Goal: Task Accomplishment & Management: Manage account settings

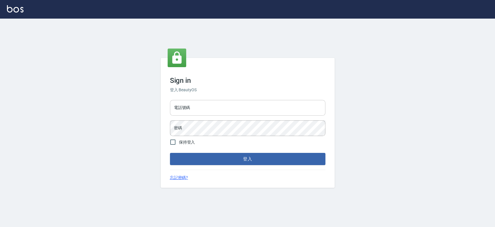
click at [208, 107] on input "電話號碼" at bounding box center [248, 108] width 156 height 16
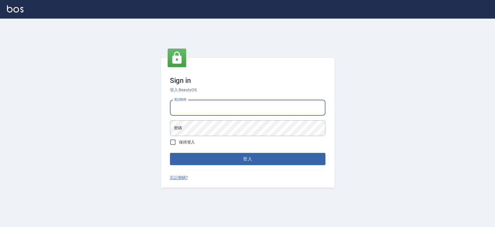
type input "0921342116"
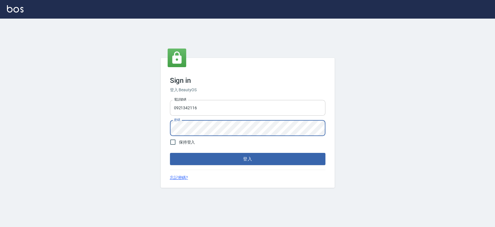
click at [170, 153] on button "登入" at bounding box center [248, 159] width 156 height 12
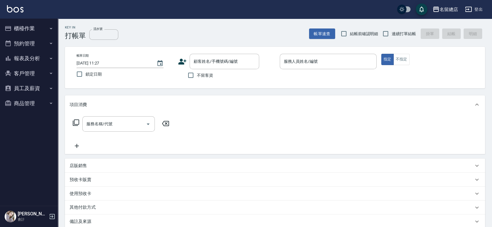
click at [294, 208] on div "其他付款方式" at bounding box center [272, 207] width 404 height 6
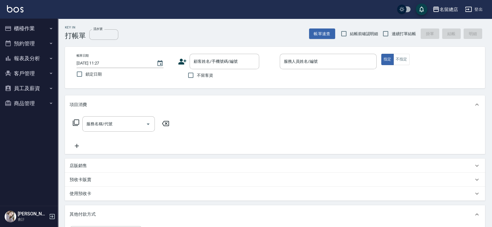
click at [31, 16] on div "名留總店 登出" at bounding box center [246, 9] width 492 height 19
click at [31, 28] on button "櫃檯作業" at bounding box center [28, 28] width 53 height 15
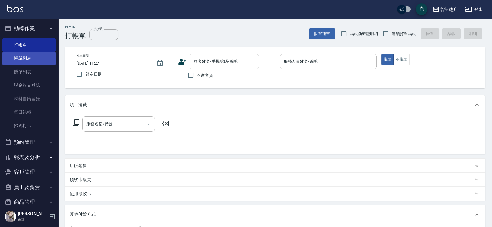
click at [39, 56] on link "帳單列表" at bounding box center [28, 58] width 53 height 13
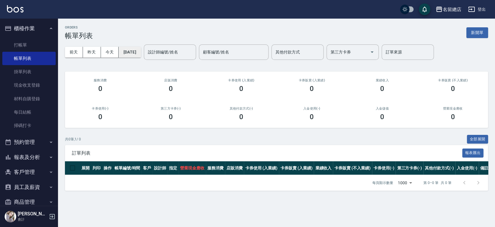
click at [141, 50] on button "[DATE]" at bounding box center [130, 52] width 22 height 11
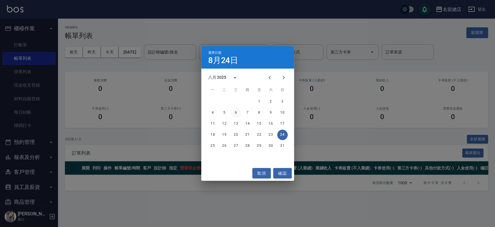
click at [233, 109] on button "6" at bounding box center [236, 112] width 10 height 10
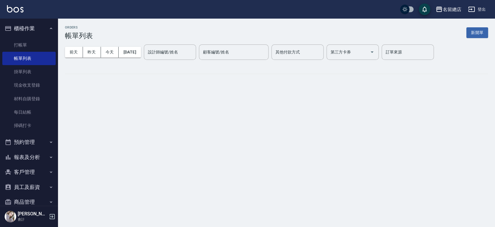
click at [305, 50] on div "其他付款方式 其他付款方式" at bounding box center [298, 51] width 52 height 15
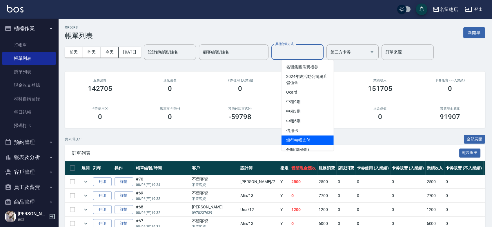
click at [297, 138] on span "銀行轉帳支付" at bounding box center [308, 140] width 52 height 10
type input "銀行轉帳支付"
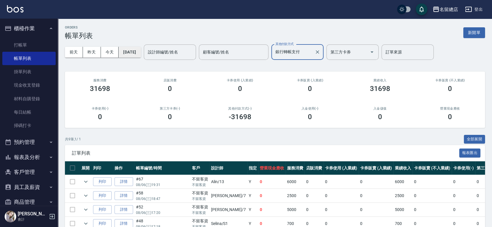
click at [124, 51] on button "[DATE]" at bounding box center [130, 52] width 22 height 11
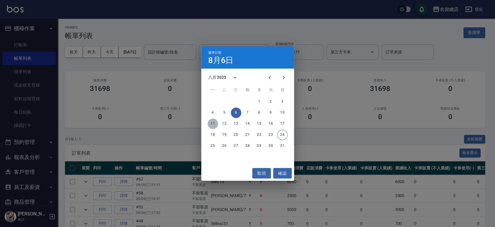
click at [211, 125] on button "11" at bounding box center [213, 123] width 10 height 10
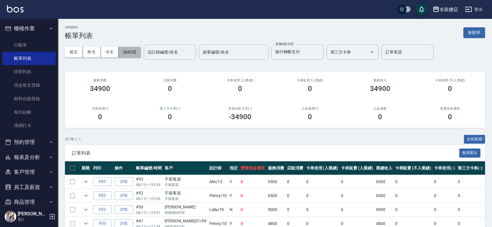
click at [135, 55] on button "[DATE]" at bounding box center [130, 52] width 22 height 11
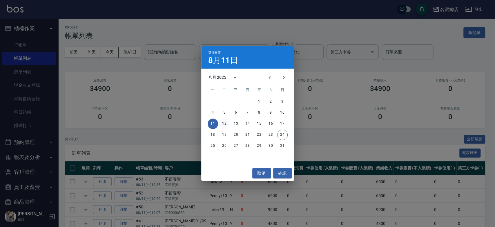
click at [223, 122] on button "12" at bounding box center [224, 123] width 10 height 10
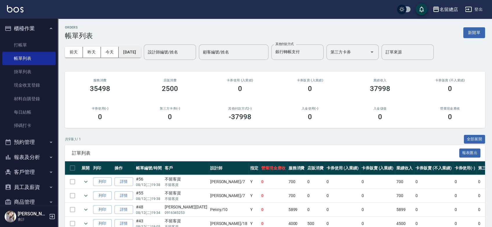
click at [138, 49] on button "[DATE]" at bounding box center [130, 52] width 22 height 11
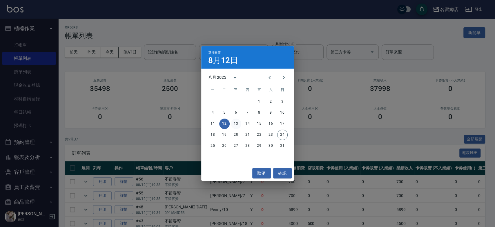
click at [232, 123] on button "13" at bounding box center [236, 123] width 10 height 10
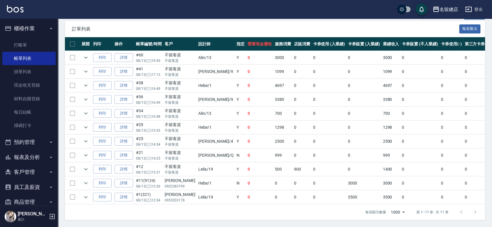
scroll to position [128, 0]
drag, startPoint x: 469, startPoint y: 54, endPoint x: 481, endPoint y: 54, distance: 11.9
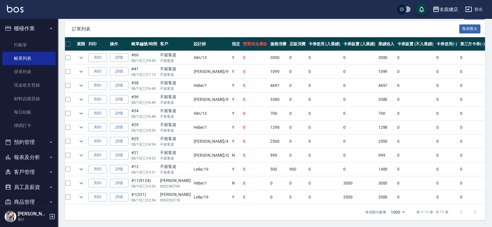
drag, startPoint x: 463, startPoint y: 66, endPoint x: 478, endPoint y: 66, distance: 15.7
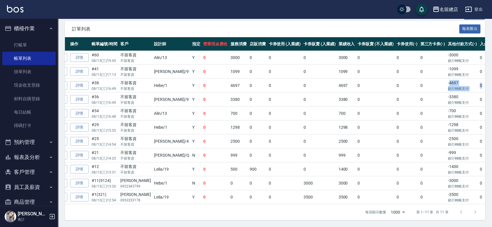
drag, startPoint x: 464, startPoint y: 78, endPoint x: 488, endPoint y: 80, distance: 23.9
click at [488, 80] on div "ORDERS 帳單列表 新開單 [DATE] [DATE] [DATE] [DATE] 設計師編號/姓名 設計師編號/姓名 顧客編號/姓名 顧客編號/姓名 其…" at bounding box center [275, 61] width 434 height 332
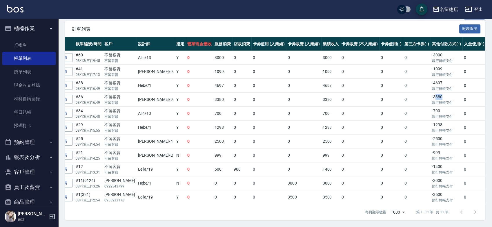
drag, startPoint x: 409, startPoint y: 92, endPoint x: 423, endPoint y: 91, distance: 14.8
click at [431, 93] on td "-3380 銀行轉帳支付" at bounding box center [447, 100] width 32 height 14
drag, startPoint x: 408, startPoint y: 107, endPoint x: 421, endPoint y: 106, distance: 12.8
click at [431, 106] on td "-700 銀行轉帳支付" at bounding box center [447, 113] width 32 height 14
drag, startPoint x: 407, startPoint y: 119, endPoint x: 416, endPoint y: 118, distance: 9.9
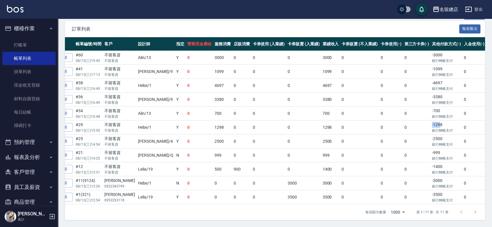
click at [431, 120] on td "-1298 銀行轉帳支付" at bounding box center [447, 127] width 32 height 14
drag, startPoint x: 407, startPoint y: 147, endPoint x: 419, endPoint y: 149, distance: 12.1
click at [431, 149] on td "-999 銀行轉帳支付" at bounding box center [447, 155] width 32 height 14
drag, startPoint x: 409, startPoint y: 132, endPoint x: 422, endPoint y: 136, distance: 14.2
click at [431, 135] on td "-2500 銀行轉帳支付" at bounding box center [447, 141] width 32 height 14
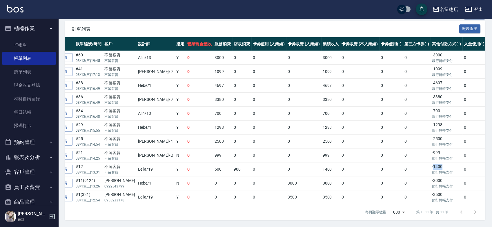
drag, startPoint x: 407, startPoint y: 161, endPoint x: 422, endPoint y: 164, distance: 14.5
click at [431, 164] on td "-1400 銀行轉帳支付" at bounding box center [447, 169] width 32 height 14
drag, startPoint x: 406, startPoint y: 176, endPoint x: 428, endPoint y: 176, distance: 21.5
click at [431, 176] on td "-3000 銀行轉帳支付" at bounding box center [447, 183] width 32 height 14
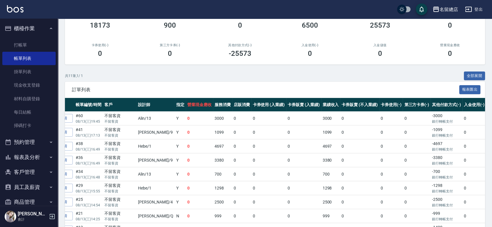
scroll to position [0, 0]
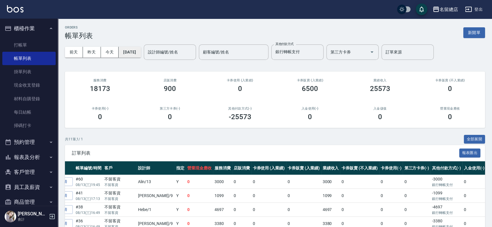
click at [138, 53] on button "[DATE]" at bounding box center [130, 52] width 22 height 11
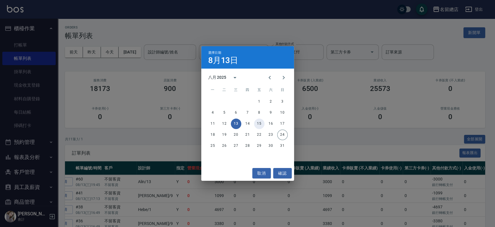
click at [261, 122] on button "15" at bounding box center [259, 123] width 10 height 10
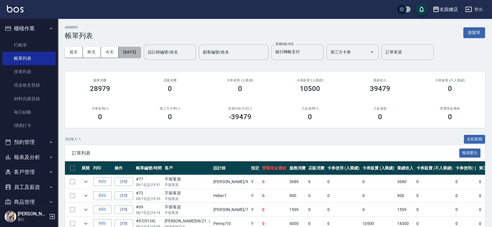
click at [141, 50] on button "[DATE]" at bounding box center [130, 52] width 22 height 11
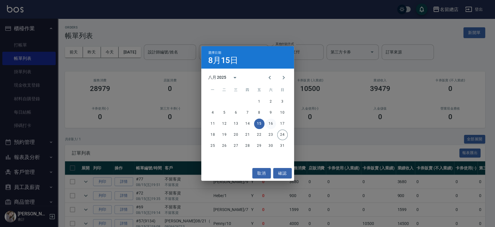
click at [268, 122] on button "16" at bounding box center [271, 123] width 10 height 10
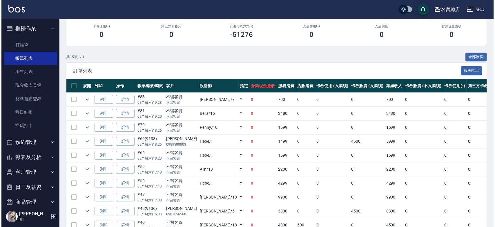
scroll to position [22, 0]
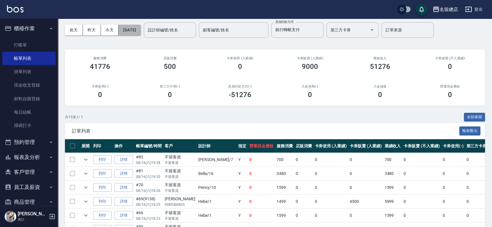
click at [138, 29] on button "[DATE]" at bounding box center [130, 30] width 22 height 11
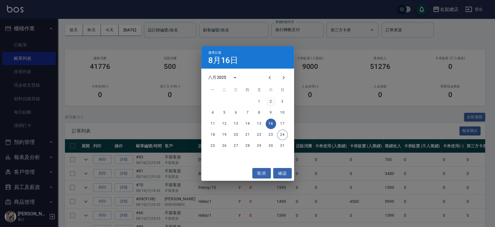
click at [270, 102] on button "2" at bounding box center [271, 101] width 10 height 10
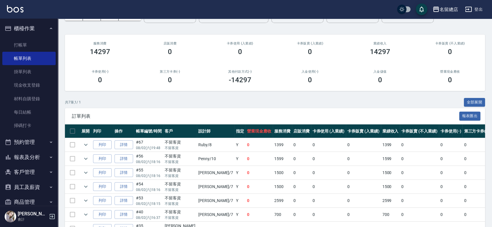
scroll to position [64, 0]
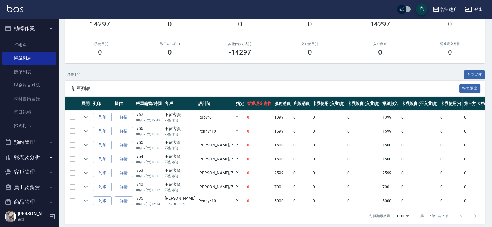
click at [225, 226] on html "名留總店 登出 櫃檯作業 打帳單 帳單列表 掛單列表 現金收支登錄 材料自購登錄 每日結帳 掃碼打卡 預約管理 預約管理 單日預約紀錄 單週預約紀錄 報表及分…" at bounding box center [246, 83] width 492 height 295
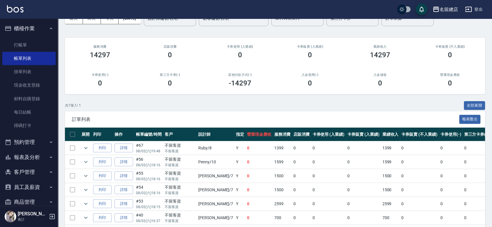
scroll to position [0, 0]
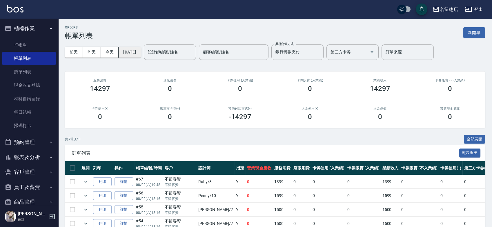
click at [126, 50] on button "[DATE]" at bounding box center [130, 52] width 22 height 11
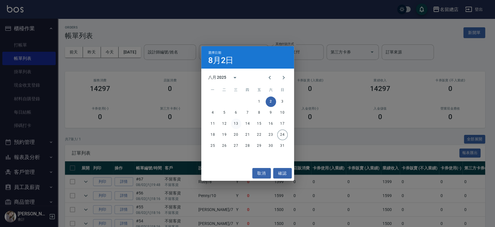
click at [236, 123] on button "13" at bounding box center [236, 123] width 10 height 10
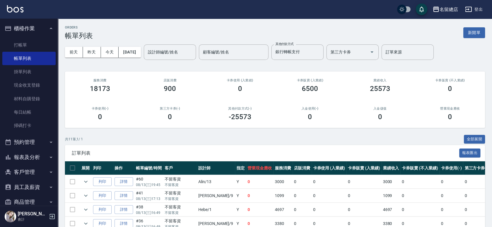
click at [41, 154] on button "報表及分析" at bounding box center [28, 156] width 53 height 15
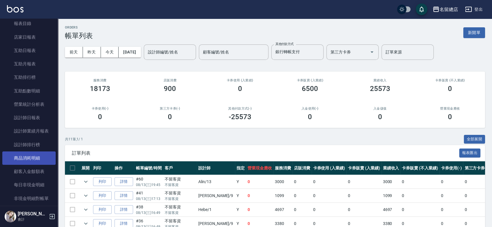
scroll to position [161, 0]
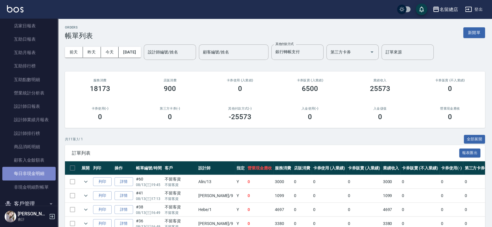
click at [44, 173] on link "每日非現金明細" at bounding box center [28, 173] width 53 height 13
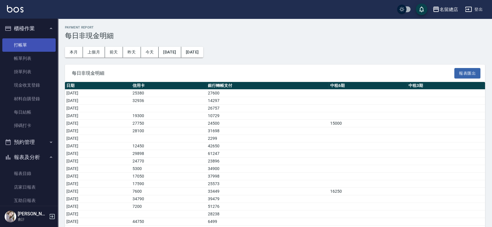
click at [30, 40] on link "打帳單" at bounding box center [28, 44] width 53 height 13
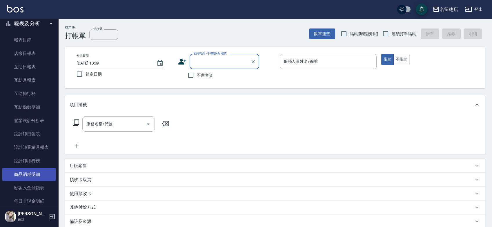
scroll to position [161, 0]
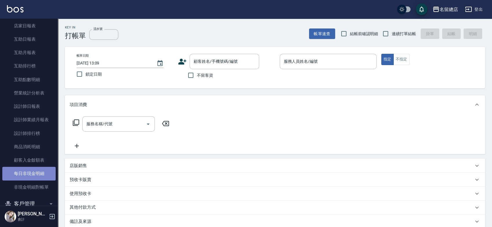
click at [34, 171] on link "每日非現金明細" at bounding box center [28, 173] width 53 height 13
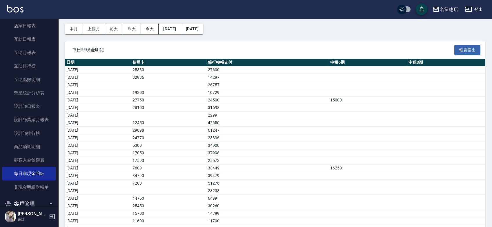
scroll to position [57, 0]
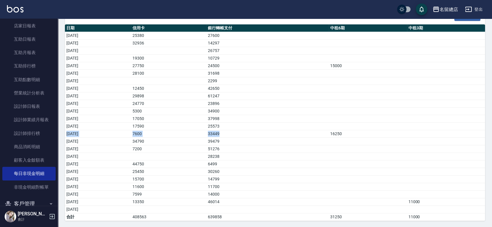
drag, startPoint x: 323, startPoint y: 127, endPoint x: 234, endPoint y: 133, distance: 88.7
click at [234, 133] on tbody "[DATE] 25380 27600 [DATE] 32936 14297 [DATE] 26757 [DATE] 19300 10729 [DATE] 27…" at bounding box center [275, 126] width 420 height 189
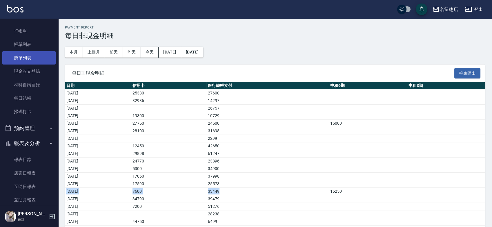
scroll to position [0, 0]
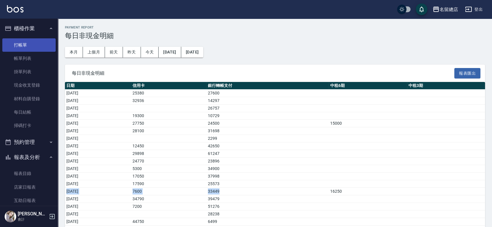
click at [39, 44] on link "打帳單" at bounding box center [28, 44] width 53 height 13
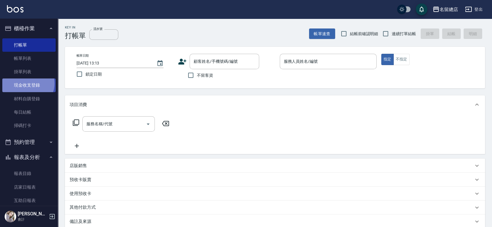
click at [27, 83] on link "現金收支登錄" at bounding box center [28, 84] width 53 height 13
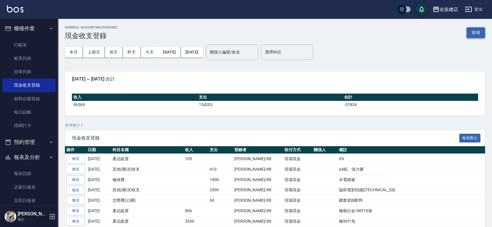
click at [480, 34] on button "新增" at bounding box center [476, 32] width 19 height 11
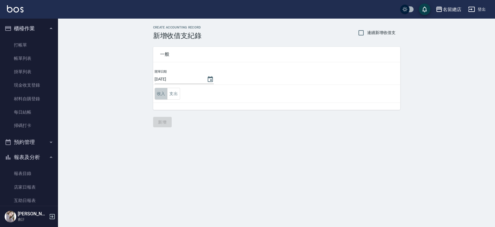
click at [160, 95] on button "收入" at bounding box center [161, 94] width 13 height 12
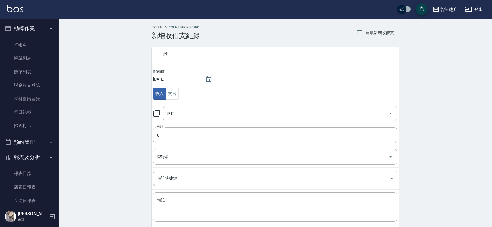
drag, startPoint x: 179, startPoint y: 95, endPoint x: 174, endPoint y: 93, distance: 5.1
click at [179, 95] on td "收入 支出" at bounding box center [275, 94] width 247 height 18
click at [174, 93] on button "支出" at bounding box center [172, 94] width 13 height 12
click at [178, 114] on input "科目" at bounding box center [276, 113] width 221 height 10
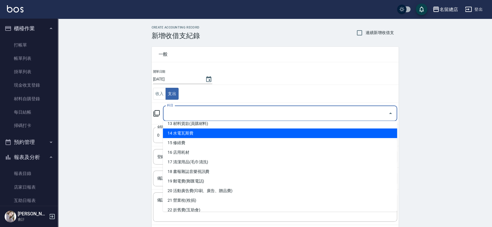
scroll to position [193, 0]
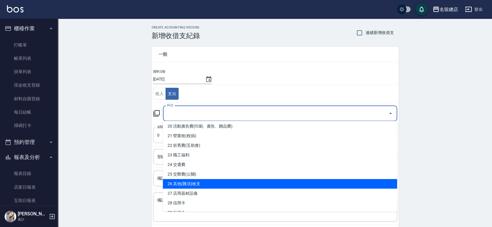
click at [195, 183] on li "26 其他(雜項)收支" at bounding box center [280, 184] width 234 height 10
type input "26 其他(雜項)收支"
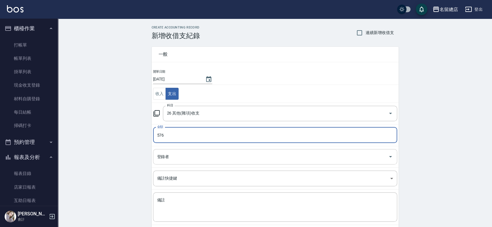
click at [174, 162] on div "登錄者" at bounding box center [275, 156] width 244 height 15
type input "576"
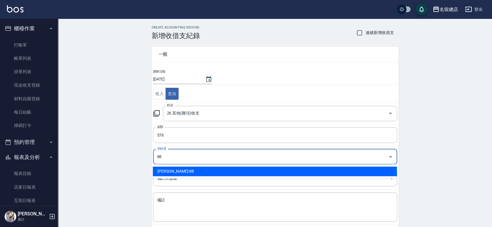
type input "[PERSON_NAME]-88"
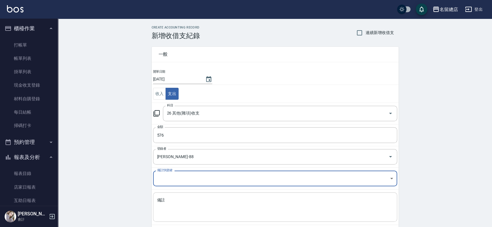
click at [163, 208] on textarea "備註" at bounding box center [275, 207] width 236 height 20
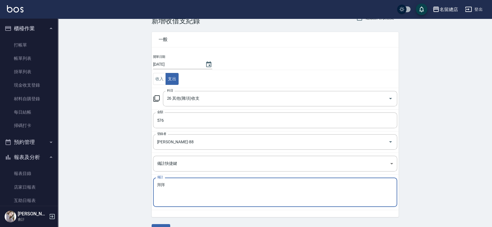
scroll to position [29, 0]
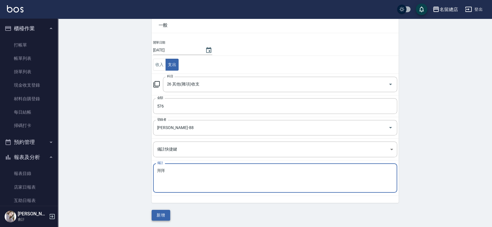
type textarea "拜拜"
click at [162, 213] on button "新增" at bounding box center [161, 215] width 19 height 11
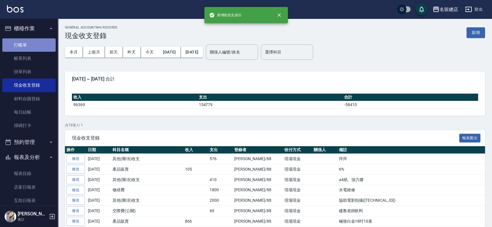
click at [30, 41] on link "打帳單" at bounding box center [28, 44] width 53 height 13
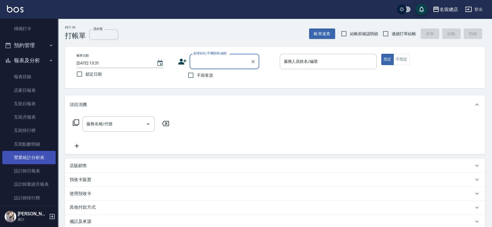
scroll to position [129, 0]
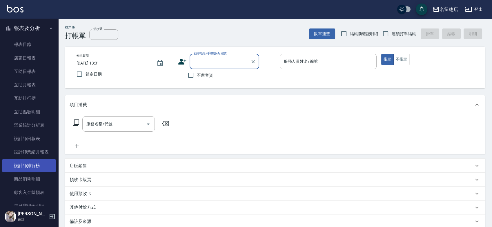
click at [27, 165] on link "設計師排行榜" at bounding box center [28, 165] width 53 height 13
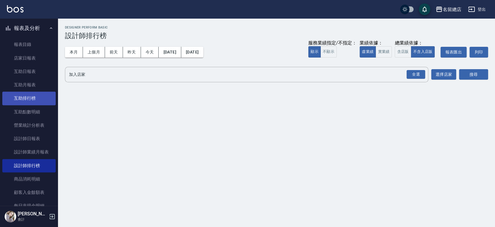
click at [26, 99] on link "互助排行榜" at bounding box center [28, 97] width 53 height 13
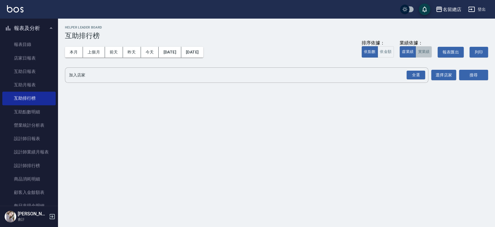
click at [420, 50] on button "實業績" at bounding box center [424, 51] width 16 height 11
click at [419, 76] on div "全選" at bounding box center [416, 75] width 19 height 9
click at [474, 77] on button "搜尋" at bounding box center [473, 75] width 29 height 11
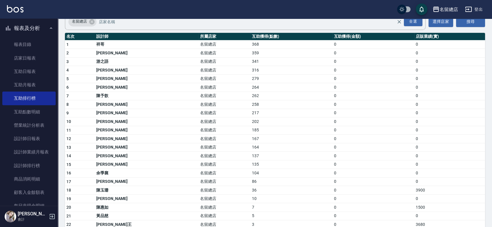
scroll to position [64, 0]
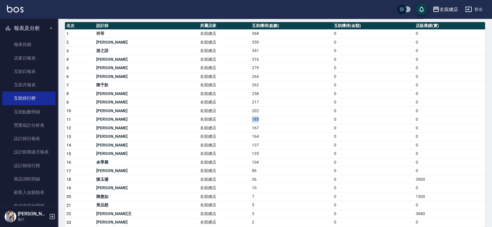
drag, startPoint x: 213, startPoint y: 118, endPoint x: 237, endPoint y: 119, distance: 24.4
click at [237, 119] on tr "11 [PERSON_NAME] 名留總店 185 0 0" at bounding box center [275, 119] width 420 height 9
drag, startPoint x: 268, startPoint y: 131, endPoint x: 271, endPoint y: 128, distance: 4.8
click at [270, 128] on tbody "1 祥哥 名留總店 368 0 0 2 [PERSON_NAME]留總店 359 0 0 3 游之語 名留總店 341 0 0 4 [PERSON_NAME]…" at bounding box center [275, 191] width 420 height 324
click at [251, 134] on td "164" at bounding box center [292, 136] width 82 height 9
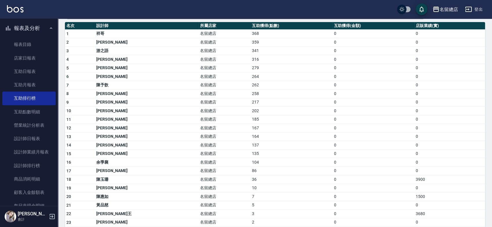
drag, startPoint x: 214, startPoint y: 119, endPoint x: 211, endPoint y: 119, distance: 2.9
click at [251, 119] on td "185" at bounding box center [292, 119] width 82 height 9
drag, startPoint x: 209, startPoint y: 118, endPoint x: 230, endPoint y: 120, distance: 20.6
click at [251, 120] on td "185" at bounding box center [292, 119] width 82 height 9
click at [251, 122] on td "185" at bounding box center [292, 119] width 82 height 9
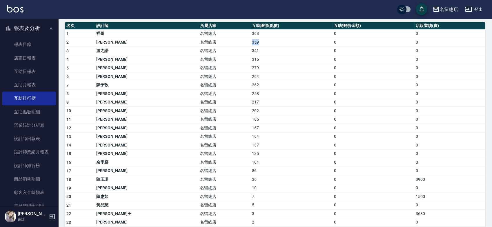
drag, startPoint x: 210, startPoint y: 42, endPoint x: 228, endPoint y: 44, distance: 18.0
click at [251, 41] on td "359" at bounding box center [292, 42] width 82 height 9
click at [251, 44] on td "359" at bounding box center [292, 42] width 82 height 9
click at [251, 87] on td "262" at bounding box center [292, 85] width 82 height 9
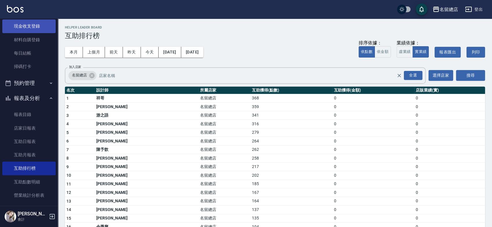
scroll to position [0, 0]
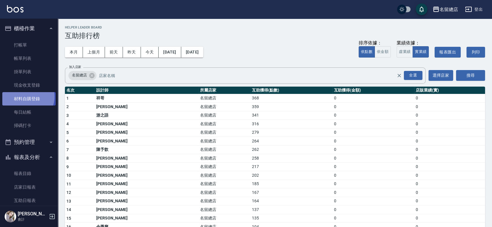
click at [26, 96] on link "材料自購登錄" at bounding box center [28, 98] width 53 height 13
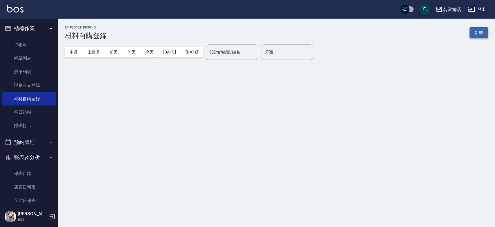
click at [479, 32] on button "新增" at bounding box center [479, 32] width 19 height 11
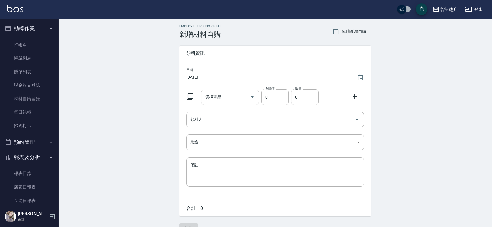
click at [226, 99] on input "選擇商品" at bounding box center [226, 97] width 44 height 10
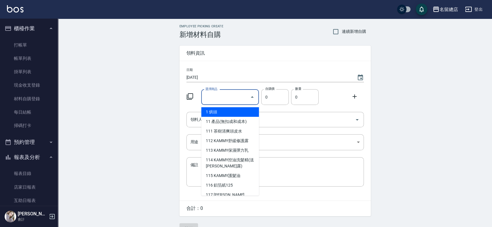
type input "6%色水"
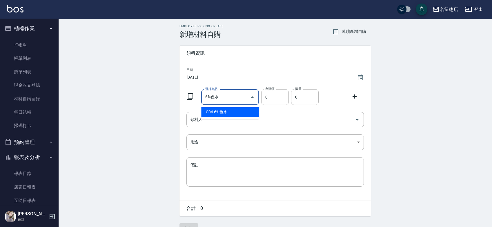
click at [236, 113] on li "C06 6%色水" at bounding box center [230, 112] width 58 height 10
type input "105"
type input "1"
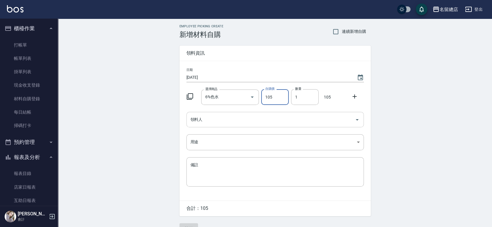
click at [236, 124] on input "領料人" at bounding box center [271, 119] width 164 height 10
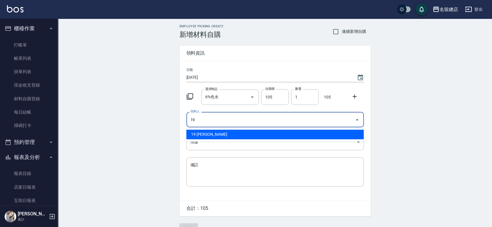
type input "19 [PERSON_NAME]"
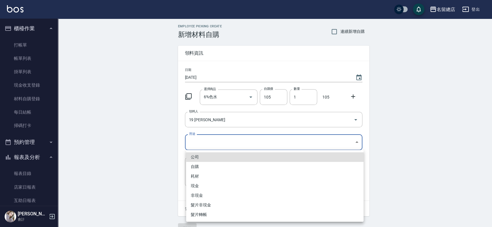
click at [202, 147] on body "名留總店 登出 櫃檯作業 打帳單 帳單列表 掛單列表 現金收支登錄 材料自購登錄 每日結帳 掃碼打卡 預約管理 預約管理 單日預約紀錄 單週預約紀錄 報表及分…" at bounding box center [246, 119] width 492 height 239
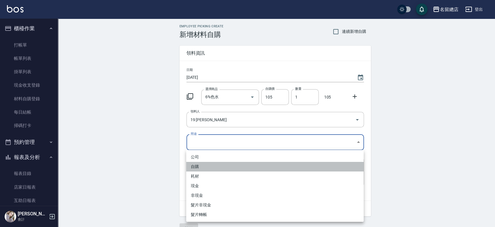
click at [202, 162] on li "自購" at bounding box center [275, 167] width 178 height 10
type input "自購"
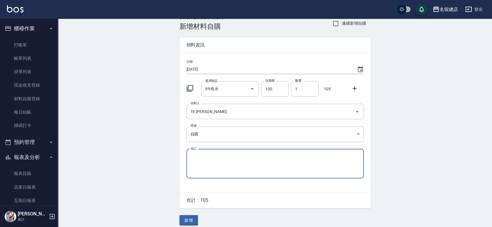
scroll to position [13, 0]
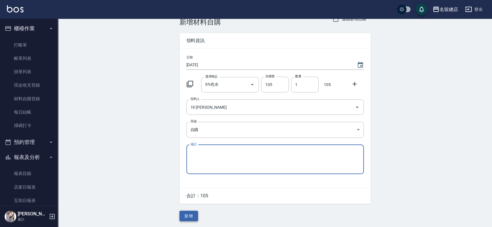
click at [195, 216] on button "新增" at bounding box center [189, 215] width 19 height 11
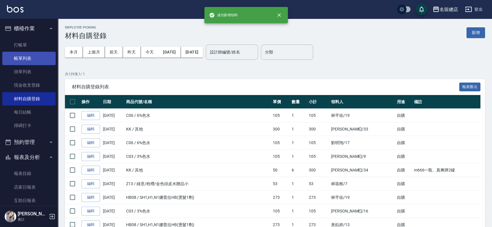
click at [30, 59] on link "帳單列表" at bounding box center [28, 58] width 53 height 13
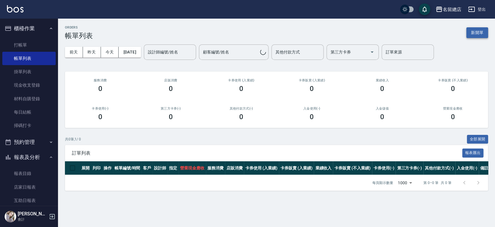
click at [476, 32] on button "新開單" at bounding box center [478, 32] width 22 height 11
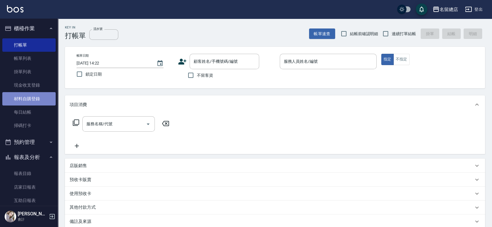
click at [36, 95] on link "材料自購登錄" at bounding box center [28, 98] width 53 height 13
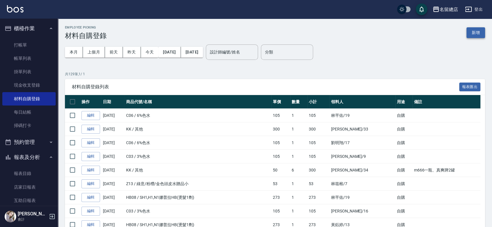
click at [475, 30] on button "新增" at bounding box center [476, 32] width 19 height 11
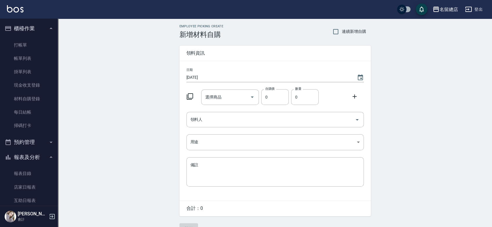
click at [215, 92] on div "選擇商品 選擇商品" at bounding box center [230, 96] width 58 height 15
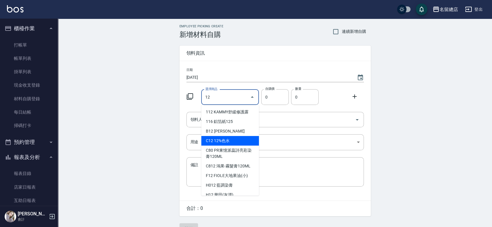
click at [227, 138] on li "C12 12%色水" at bounding box center [230, 141] width 58 height 10
type input "12%色水"
type input "105"
type input "1"
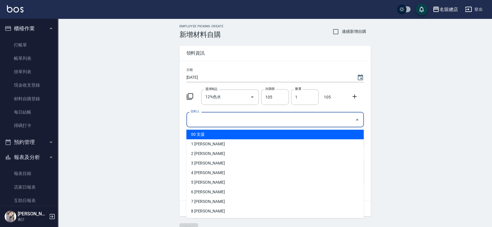
click at [213, 122] on input "領料人" at bounding box center [271, 119] width 164 height 10
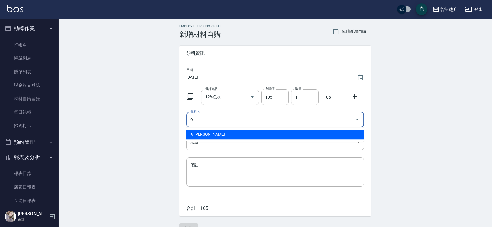
type input "9 [PERSON_NAME]"
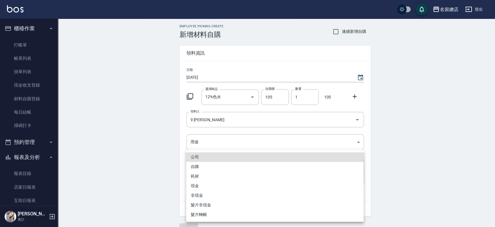
click at [214, 166] on li "自購" at bounding box center [275, 167] width 178 height 10
type input "自購"
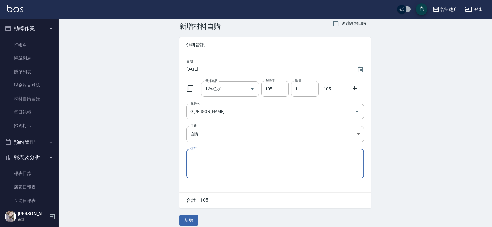
scroll to position [13, 0]
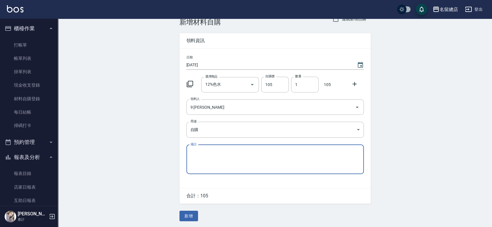
click at [188, 218] on button "新增" at bounding box center [189, 215] width 19 height 11
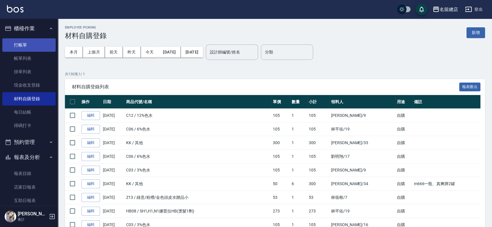
click at [26, 47] on link "打帳單" at bounding box center [28, 44] width 53 height 13
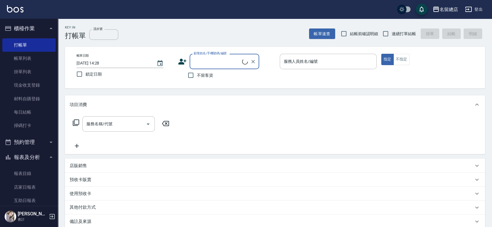
click at [404, 31] on span "連續打單結帳" at bounding box center [404, 34] width 24 height 6
click at [392, 31] on input "連續打單結帳" at bounding box center [386, 34] width 12 height 12
checkbox input "true"
click at [199, 73] on span "不留客資" at bounding box center [205, 75] width 16 height 6
click at [197, 73] on input "不留客資" at bounding box center [191, 75] width 12 height 12
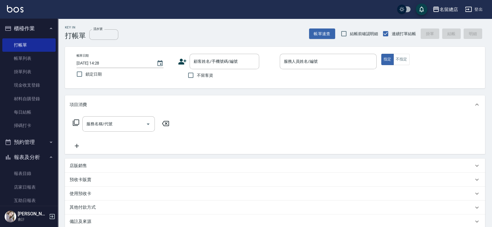
checkbox input "true"
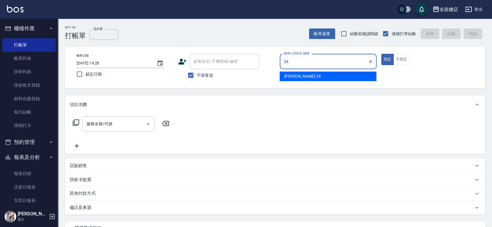
type input "[PERSON_NAME]-26"
type button "true"
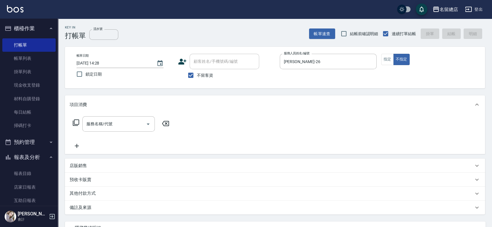
click at [104, 122] on input "服務名稱/代號" at bounding box center [114, 124] width 59 height 10
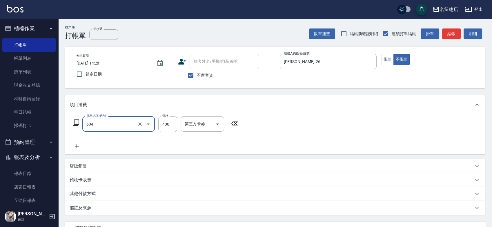
type input "健康洗髮(604)"
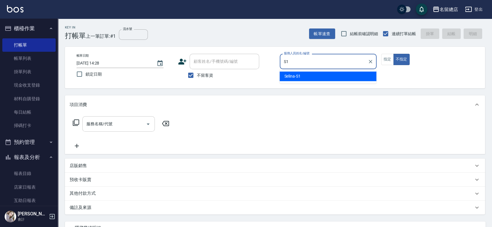
type input "Selina-S1"
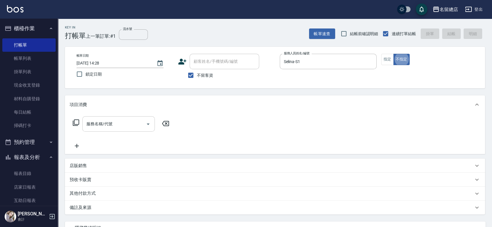
type button "false"
click at [91, 126] on input "服務名稱/代號" at bounding box center [114, 124] width 59 height 10
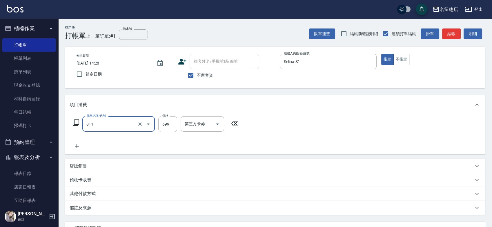
type input "洗+剪(811)"
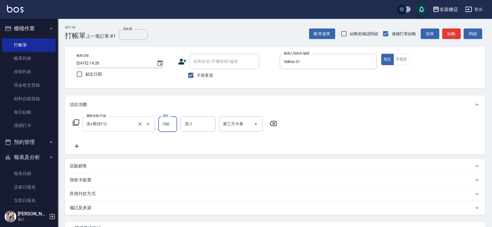
type input "700"
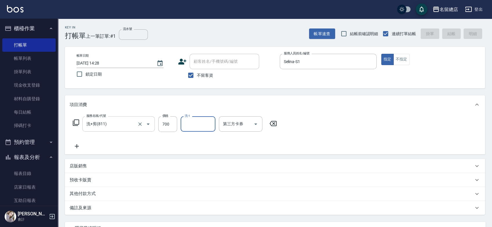
type input "[DATE] 14:29"
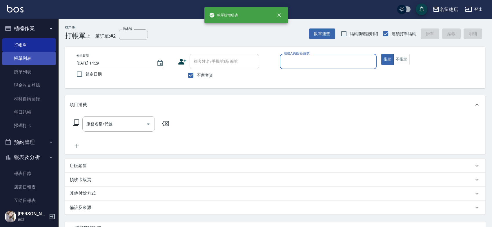
click at [16, 59] on link "帳單列表" at bounding box center [28, 58] width 53 height 13
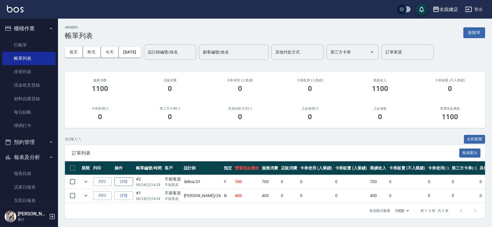
click at [127, 184] on link "詳情" at bounding box center [124, 181] width 19 height 9
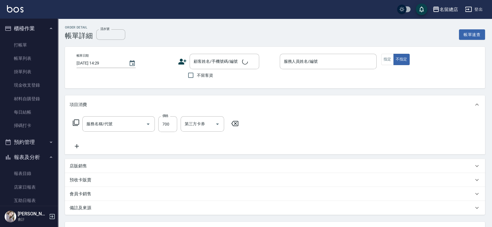
type input "[DATE] 14:28"
checkbox input "true"
type input "Selina-S1"
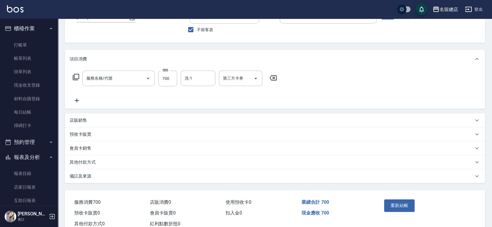
scroll to position [64, 0]
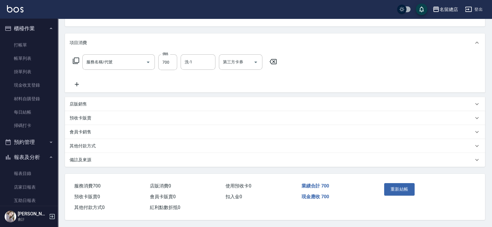
type input "洗+剪(811)"
click at [80, 99] on div "店販銷售" at bounding box center [275, 104] width 420 height 14
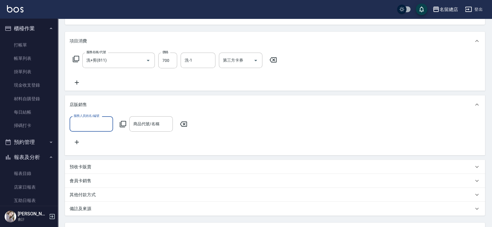
scroll to position [0, 0]
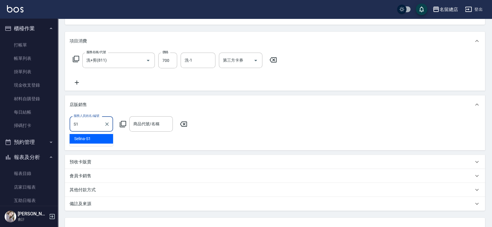
type input "Selina-S1"
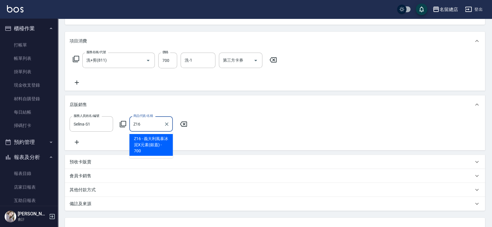
type input "義大利風暴冰泥X元素(銀蓋)"
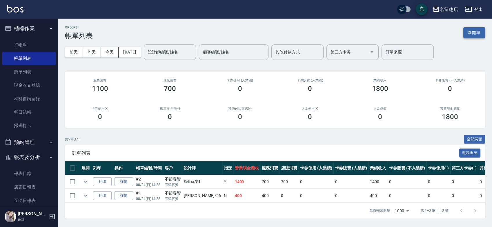
click at [474, 32] on button "新開單" at bounding box center [475, 32] width 22 height 11
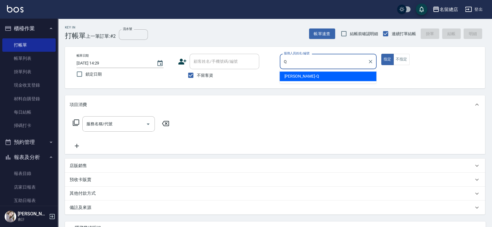
type input "[PERSON_NAME]"
type button "true"
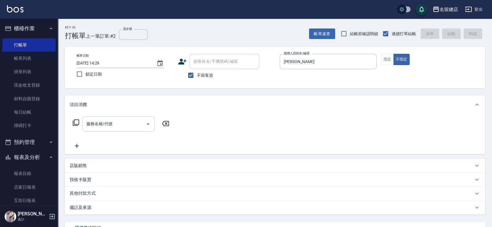
click at [95, 128] on input "服務名稱/代號" at bounding box center [114, 124] width 59 height 10
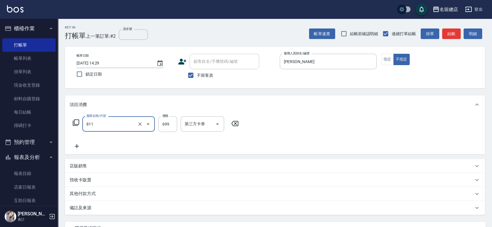
type input "洗+剪(811)"
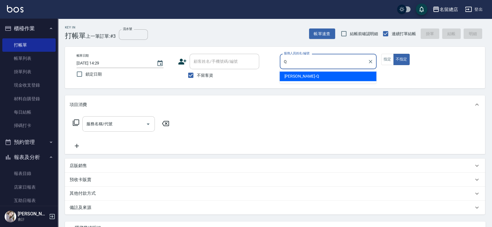
type input "[PERSON_NAME]"
type button "false"
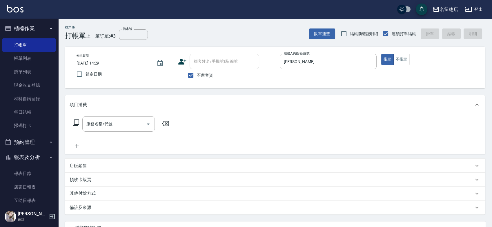
click at [112, 121] on input "服務名稱/代號" at bounding box center [114, 124] width 59 height 10
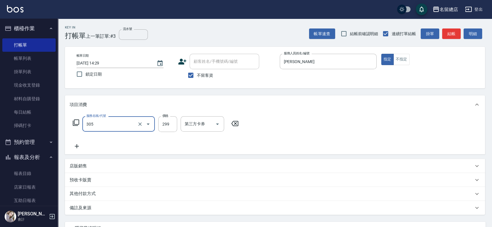
type input "剪髮(305)"
type input "700"
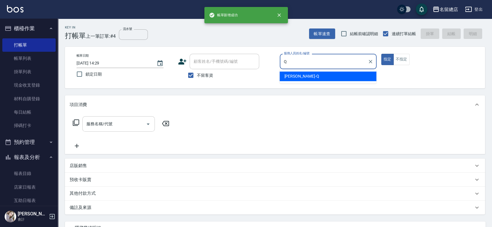
type input "[PERSON_NAME]"
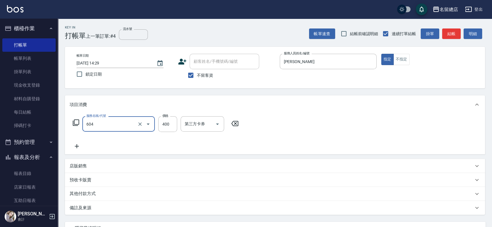
type input "健康洗髮(604)"
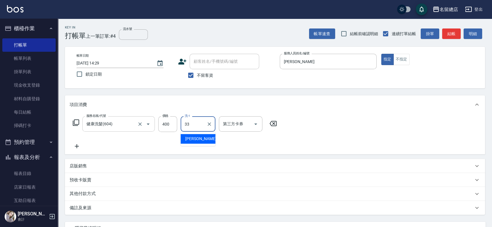
type input "[PERSON_NAME]-33"
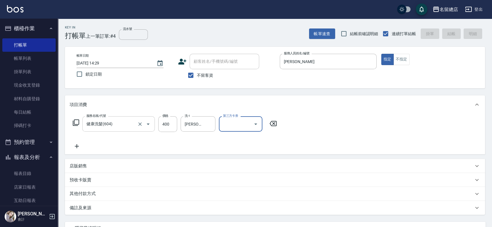
type input "[DATE] 14:30"
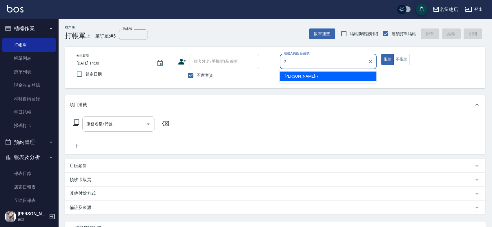
type input "Mick-7"
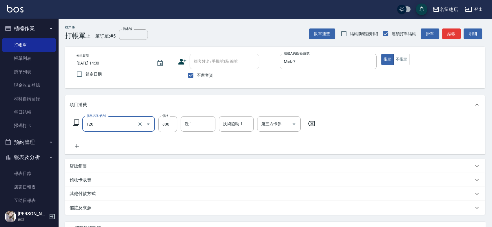
type input "自備頭皮(120)"
type input "1000"
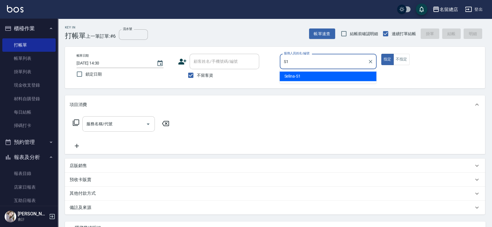
type input "Selina-S1"
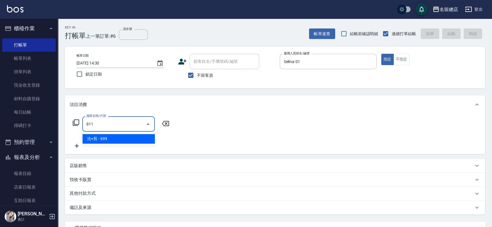
type input "洗+剪(811)"
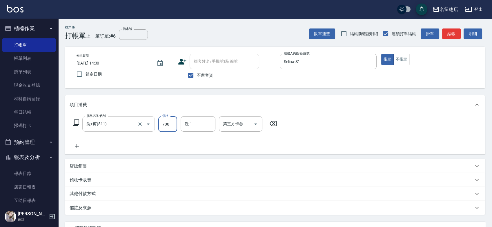
type input "700"
type input "[PERSON_NAME]-36"
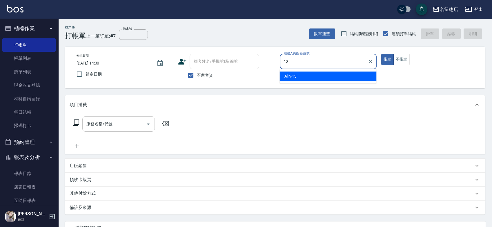
type input "Alin-13"
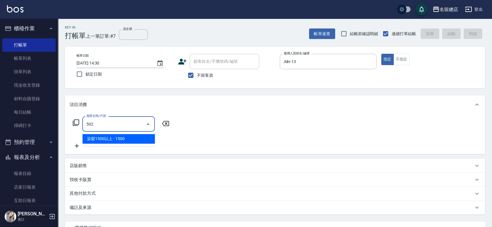
type input "染髮1500以上(502)"
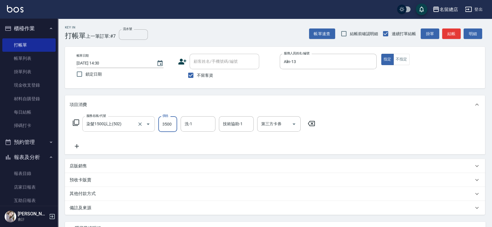
type input "3500"
type input "[PERSON_NAME]-56"
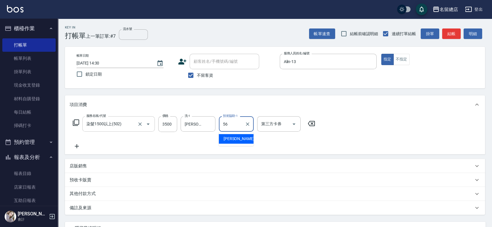
type input "[PERSON_NAME]-56"
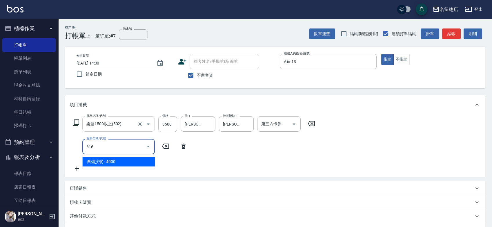
type input "自備接髮(616)"
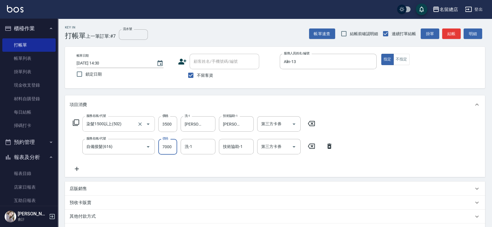
type input "7000"
type input "[PERSON_NAME]-56"
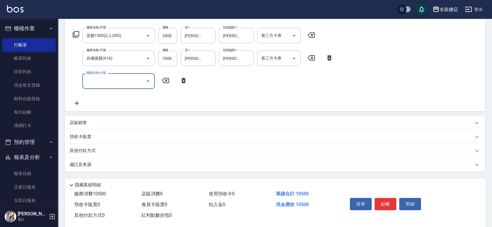
scroll to position [97, 0]
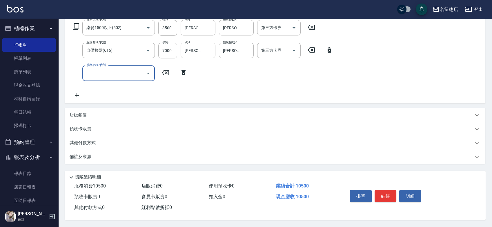
click at [96, 140] on p "其他付款方式" at bounding box center [84, 143] width 29 height 6
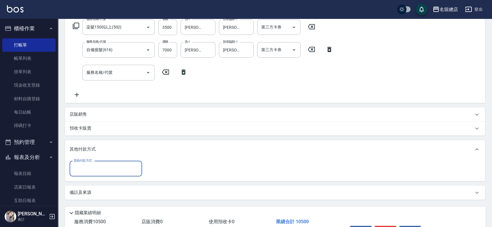
scroll to position [0, 0]
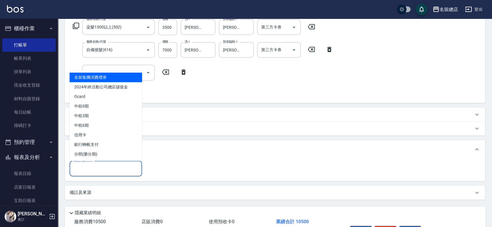
click at [98, 171] on input "其他付款方式" at bounding box center [105, 168] width 67 height 10
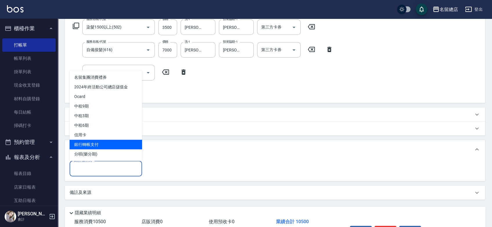
click at [93, 141] on span "銀行轉帳支付" at bounding box center [106, 144] width 73 height 10
type input "銀行轉帳支付"
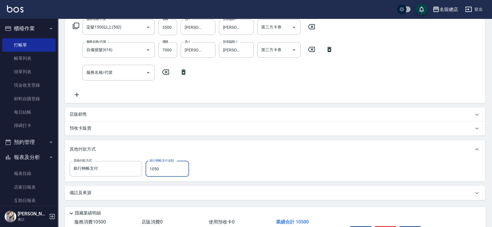
type input "10500"
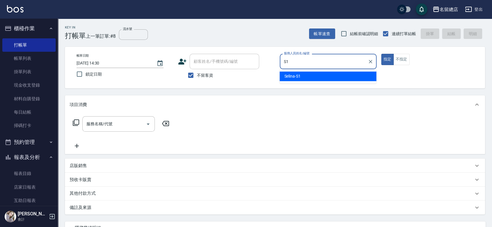
type input "Selina-S1"
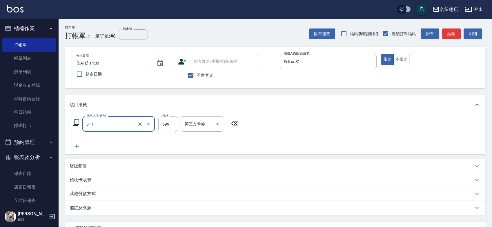
type input "洗+剪(811)"
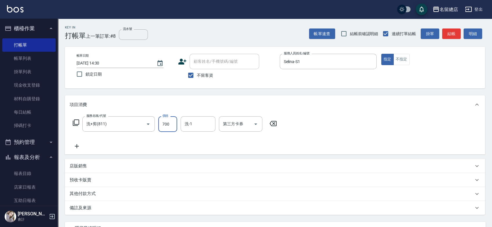
type input "700"
type input "[PERSON_NAME]-31"
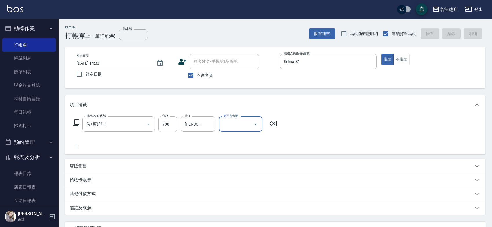
type input "[DATE] 14:31"
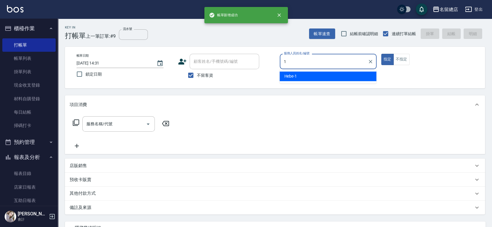
type input "Hebe-1"
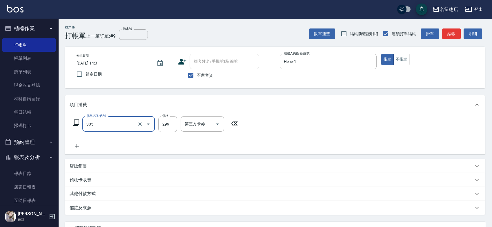
type input "剪髮(305)"
type input "500"
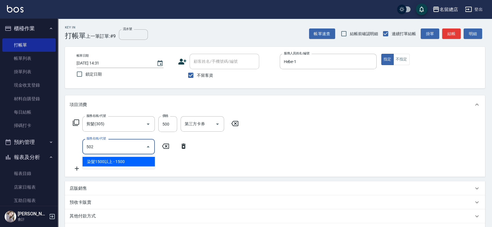
type input "染髮1500以上(502)"
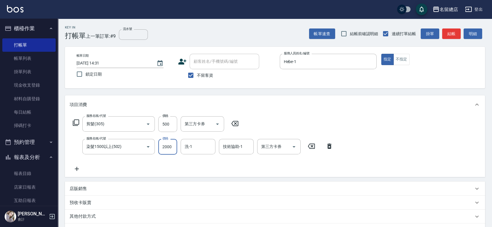
type input "2000"
type input "[PERSON_NAME]-37"
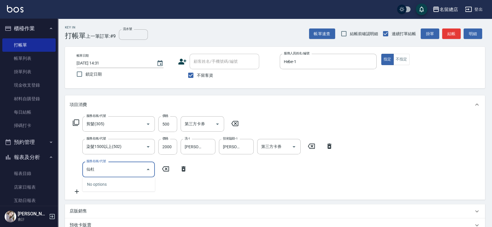
type input "仙"
click at [144, 187] on span "髮鍍膜 - 3000" at bounding box center [118, 184] width 73 height 10
type input "髮鍍膜(410)"
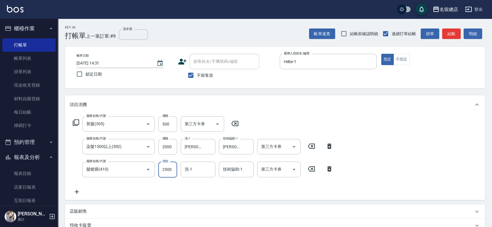
type input "2500"
type input "[PERSON_NAME]-37"
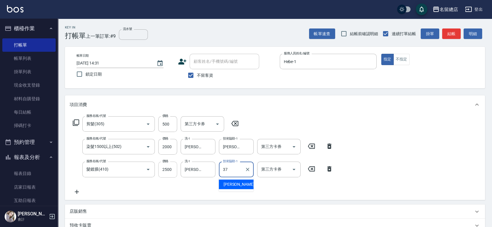
type input "[PERSON_NAME]-37"
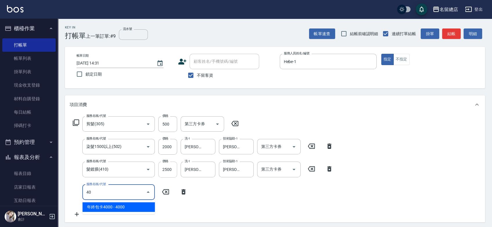
type input "4"
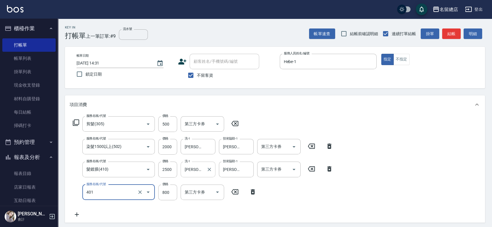
type input "自備護髮(401)"
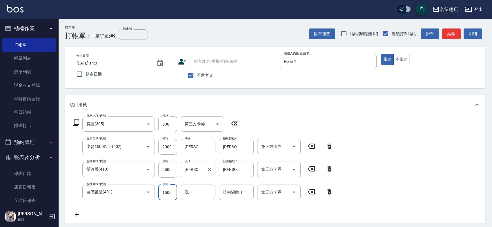
type input "1500"
click at [141, 190] on icon "Clear" at bounding box center [140, 192] width 6 height 6
type input "自備護髮(401)"
click at [138, 190] on icon "Clear" at bounding box center [140, 192] width 6 height 6
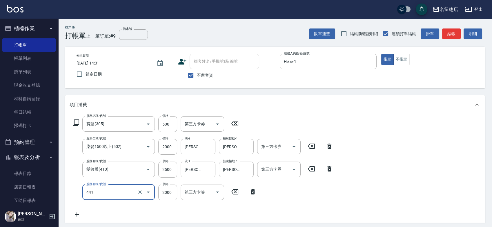
type input "2段自單次1300以上(441)"
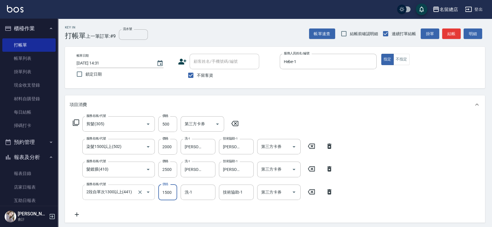
type input "1500"
type input "[PERSON_NAME]-37"
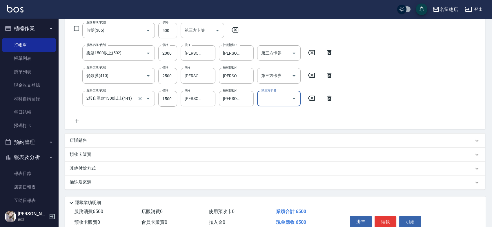
scroll to position [24, 0]
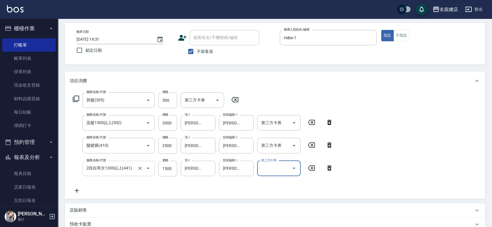
type input "[DATE] 14:33"
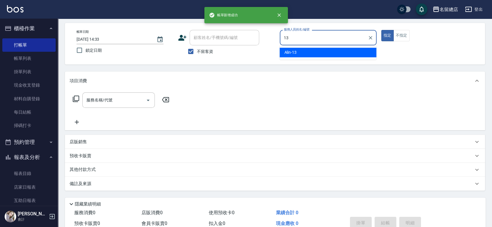
type input "Alin-13"
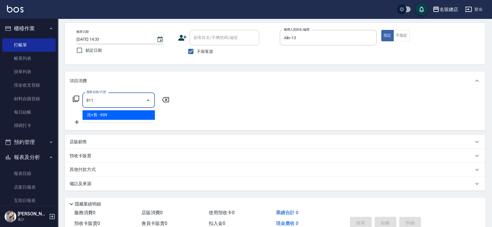
type input "洗+剪(811)"
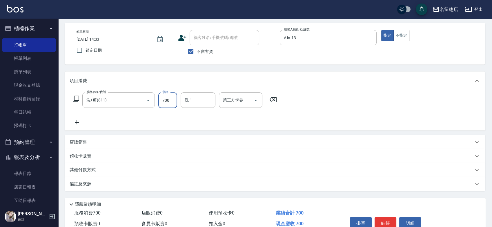
type input "700"
type input "YY-45"
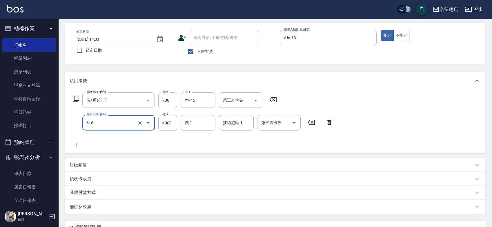
type input "自備接髮(616)"
type input "1400"
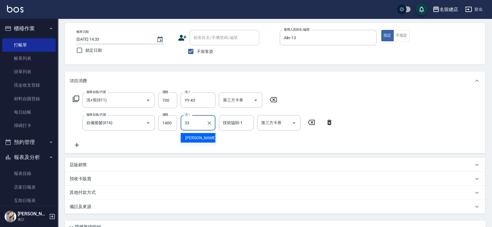
type input "[PERSON_NAME]-33"
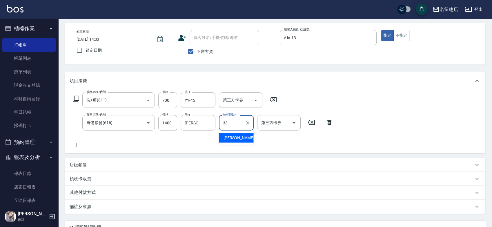
type input "[PERSON_NAME]-33"
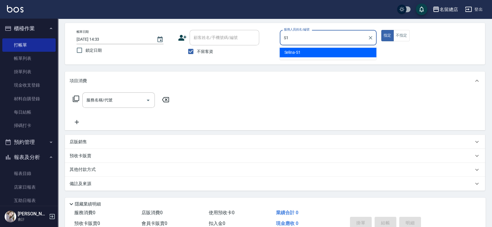
type input "Selina-S1"
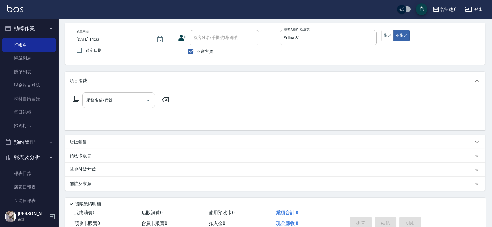
click at [97, 93] on div "服務名稱/代號" at bounding box center [118, 99] width 73 height 15
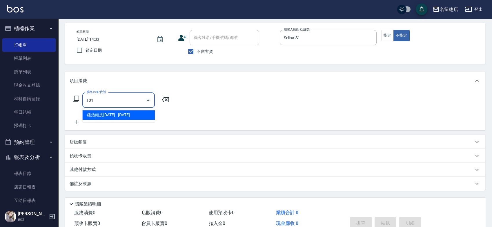
type input "蘊活頭皮1099(101)"
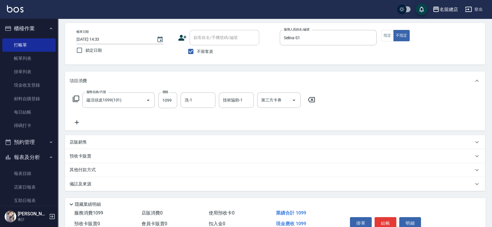
drag, startPoint x: 88, startPoint y: 169, endPoint x: 88, endPoint y: 174, distance: 4.7
click at [88, 170] on p "其他付款方式" at bounding box center [84, 170] width 29 height 6
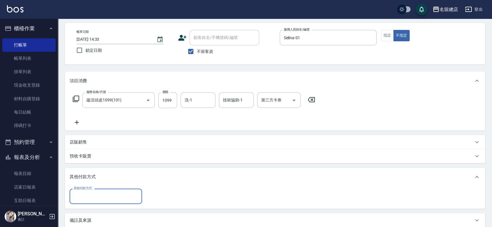
scroll to position [0, 0]
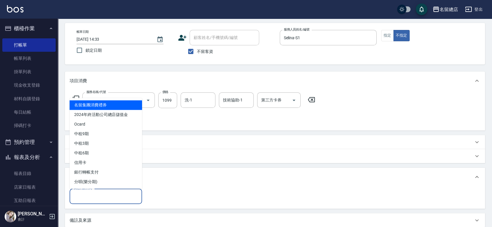
click at [89, 197] on input "其他付款方式" at bounding box center [105, 196] width 67 height 10
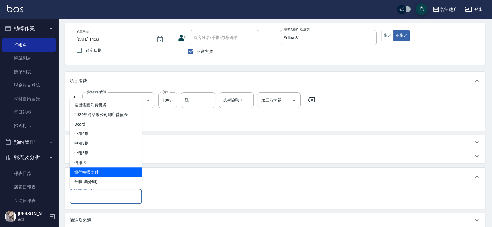
click at [90, 170] on span "銀行轉帳支付" at bounding box center [106, 172] width 73 height 10
type input "銀行轉帳支付"
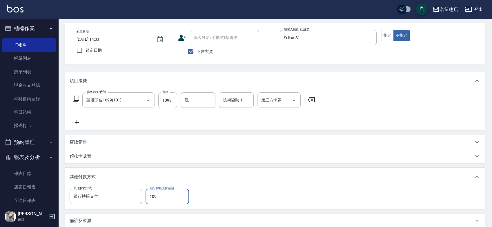
type input "1099"
type input "[DATE] 14:34"
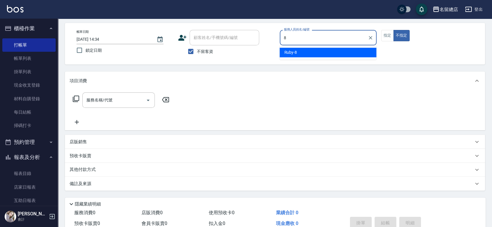
type input "Ruby-8"
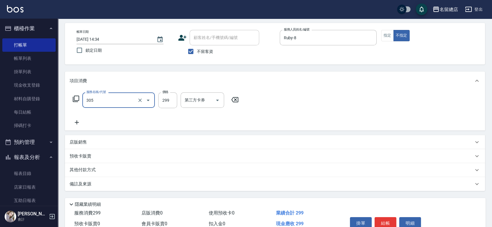
type input "剪髮(305)"
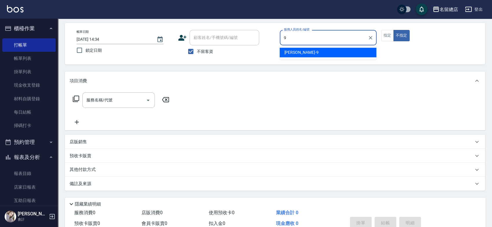
type input "[PERSON_NAME]-9"
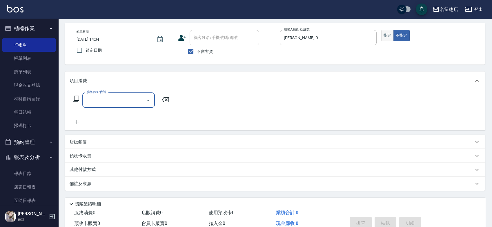
click at [392, 35] on button "指定" at bounding box center [388, 35] width 12 height 11
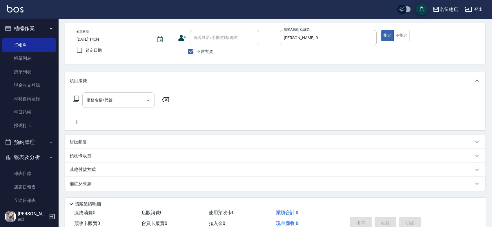
click at [104, 102] on input "服務名稱/代號" at bounding box center [114, 100] width 59 height 10
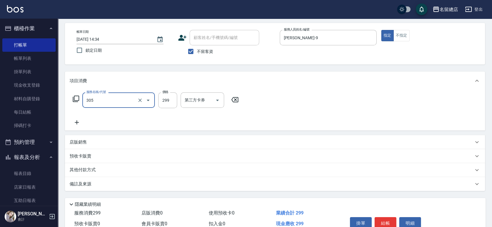
type input "剪髮(305)"
type input "400"
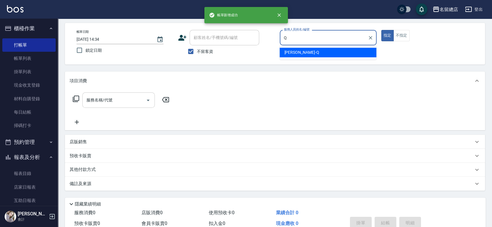
type input "[PERSON_NAME]"
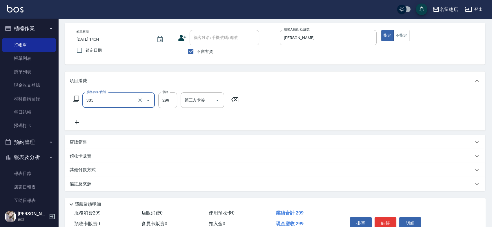
type input "剪髮(305)"
type input "500"
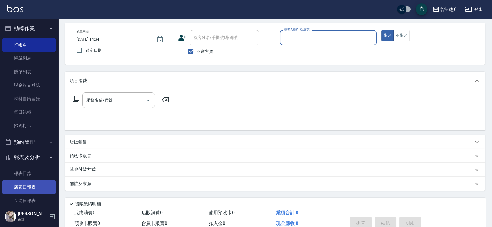
click at [37, 185] on link "店家日報表" at bounding box center [28, 186] width 53 height 13
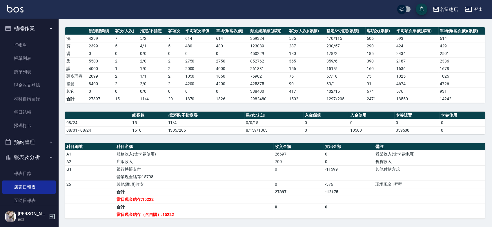
scroll to position [97, 0]
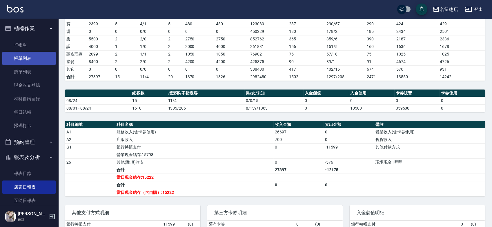
click at [19, 56] on link "帳單列表" at bounding box center [28, 58] width 53 height 13
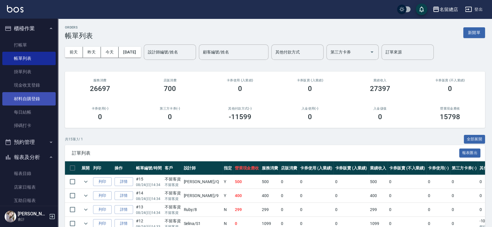
click at [35, 95] on link "材料自購登錄" at bounding box center [28, 98] width 53 height 13
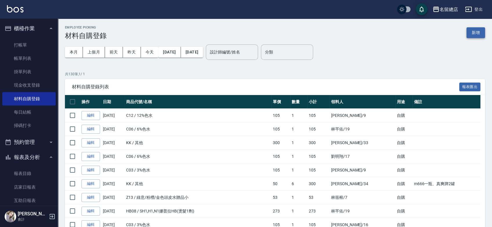
click at [484, 36] on button "新增" at bounding box center [476, 32] width 19 height 11
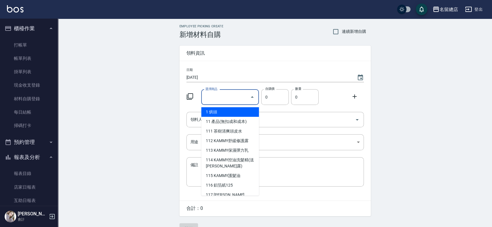
click at [214, 95] on input "選擇商品" at bounding box center [226, 97] width 44 height 10
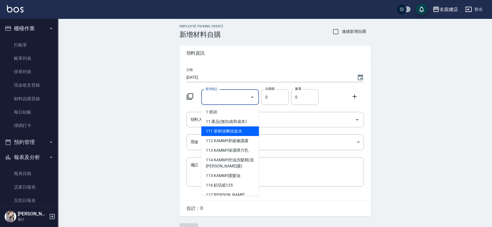
type input "手套"
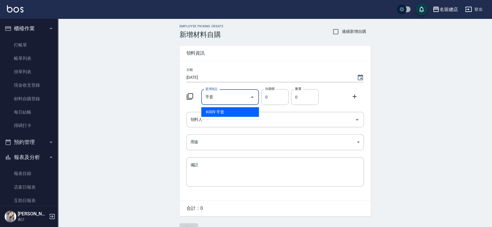
click at [224, 108] on li "K009 手套" at bounding box center [230, 112] width 58 height 10
type input "20"
type input "1"
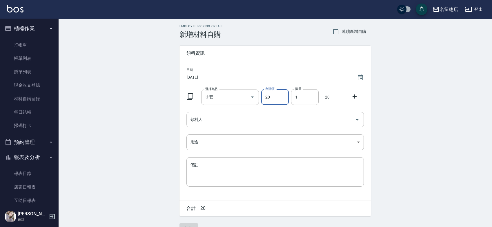
click at [217, 118] on input "領料人" at bounding box center [271, 119] width 164 height 10
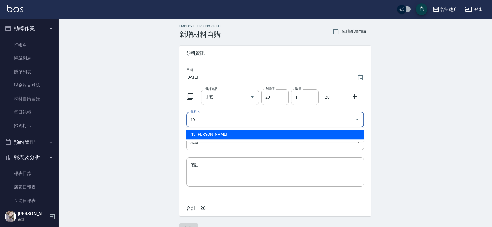
type input "19 [PERSON_NAME]"
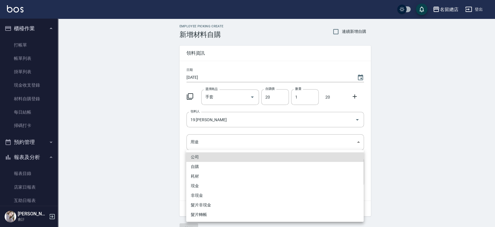
drag, startPoint x: 206, startPoint y: 156, endPoint x: 202, endPoint y: 163, distance: 8.7
click at [206, 156] on li "公司" at bounding box center [275, 157] width 178 height 10
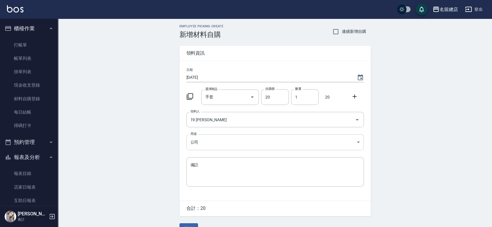
click at [203, 145] on body "名留總店 登出 櫃檯作業 打帳單 帳單列表 掛單列表 現金收支登錄 材料自購登錄 每日結帳 掃碼打卡 預約管理 預約管理 單日預約紀錄 單週預約紀錄 報表及分…" at bounding box center [246, 119] width 492 height 239
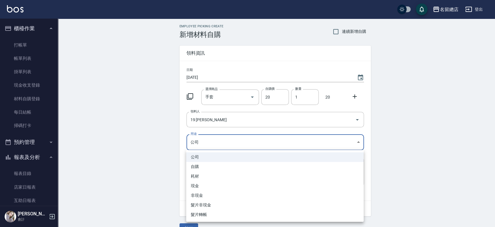
click at [200, 169] on li "自購" at bounding box center [275, 167] width 178 height 10
type input "自購"
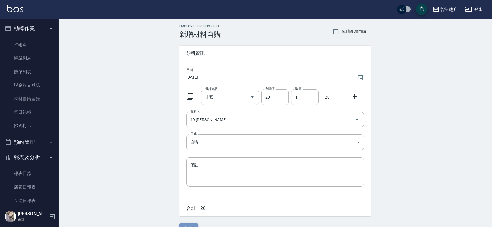
click at [192, 225] on button "新增" at bounding box center [189, 228] width 19 height 11
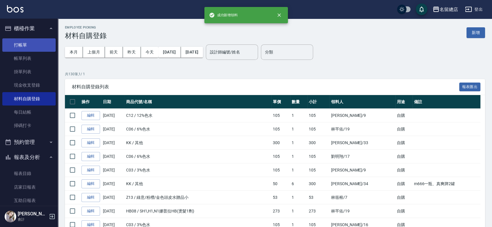
click at [30, 47] on link "打帳單" at bounding box center [28, 44] width 53 height 13
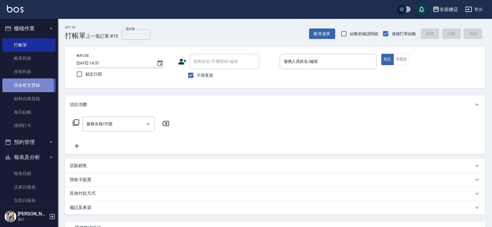
click at [21, 86] on link "現金收支登錄" at bounding box center [28, 84] width 53 height 13
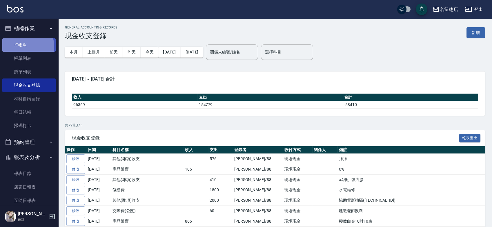
click at [18, 47] on link "打帳單" at bounding box center [28, 44] width 53 height 13
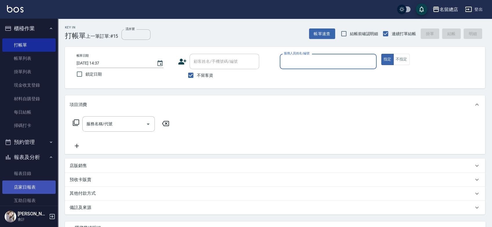
click at [28, 187] on link "店家日報表" at bounding box center [28, 186] width 53 height 13
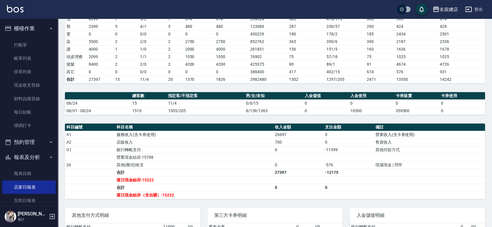
scroll to position [97, 0]
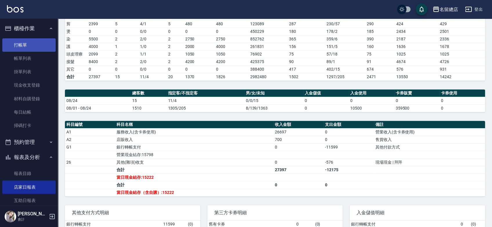
click at [30, 47] on link "打帳單" at bounding box center [28, 44] width 53 height 13
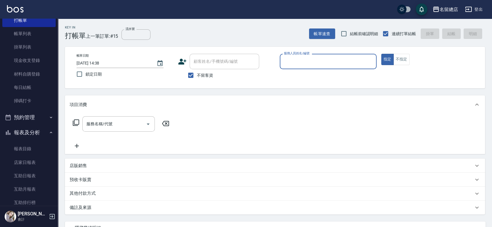
scroll to position [64, 0]
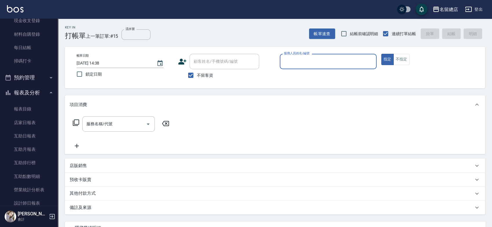
click at [24, 90] on button "報表及分析" at bounding box center [28, 92] width 53 height 15
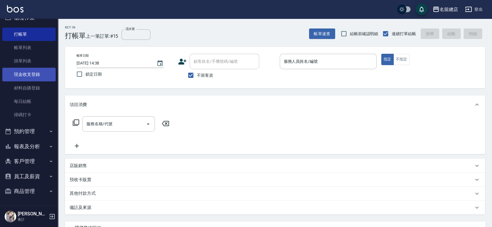
scroll to position [10, 0]
click at [22, 129] on button "預約管理" at bounding box center [28, 131] width 53 height 15
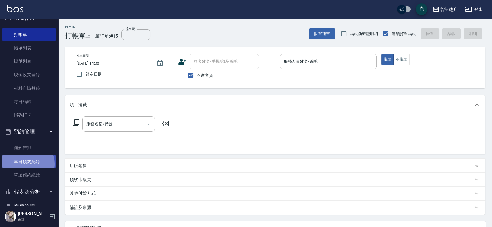
click at [23, 164] on link "單日預約紀錄" at bounding box center [28, 161] width 53 height 13
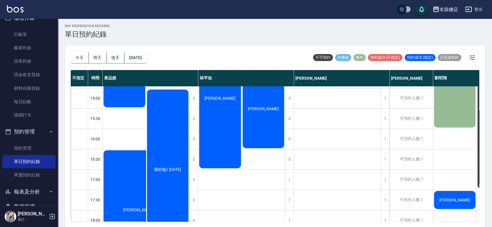
scroll to position [191, 0]
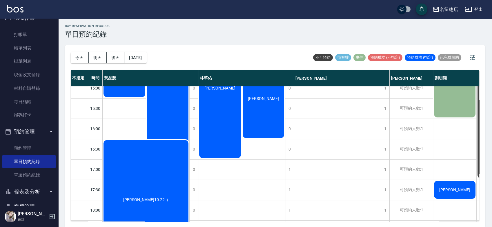
click at [139, 98] on div "[PERSON_NAME]10.22（" at bounding box center [125, 17] width 44 height 162
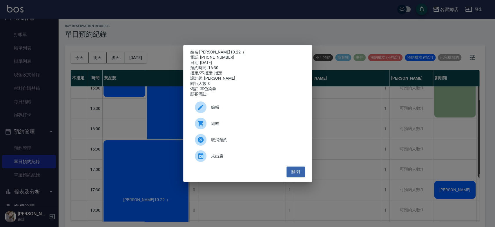
click at [236, 193] on div "姓名: [PERSON_NAME]10.22（ 電話: [PHONE_NUMBER] 日期: [DATE] 預約時間: 16:30 指定/不指定: 指定 設計…" at bounding box center [247, 113] width 495 height 227
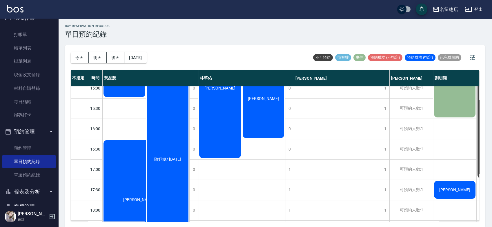
click at [167, 122] on div "陳妤榳/ [DATE]" at bounding box center [168, 159] width 44 height 162
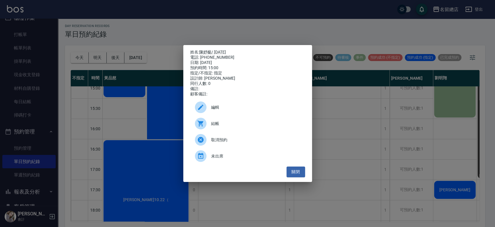
click at [232, 193] on div "姓名: 陳妤榳/ [DATE] 電話: [PHONE_NUMBER] 日期: [DATE] 預約時間: 15:00 指定/不指定: 指定 設計師: [PERS…" at bounding box center [247, 113] width 495 height 227
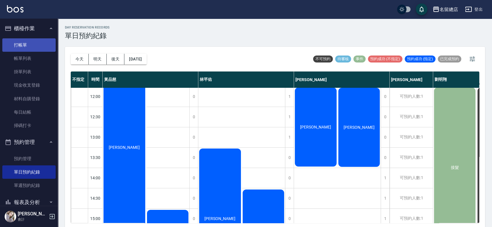
scroll to position [0, 0]
click at [24, 44] on link "打帳單" at bounding box center [28, 44] width 53 height 13
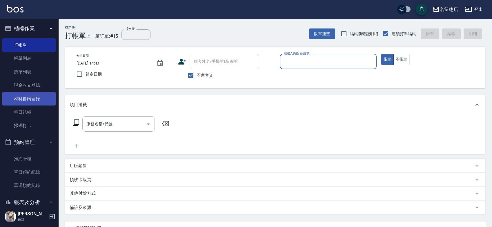
click at [44, 102] on link "材料自購登錄" at bounding box center [28, 98] width 53 height 13
